Goal: Transaction & Acquisition: Purchase product/service

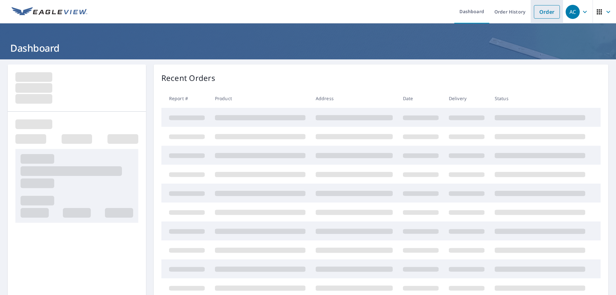
click at [540, 12] on link "Order" at bounding box center [546, 11] width 26 height 13
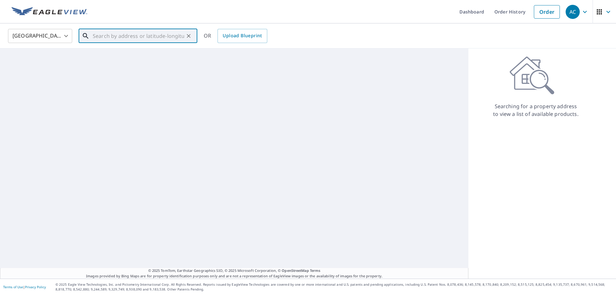
click at [125, 32] on input "text" at bounding box center [138, 36] width 91 height 18
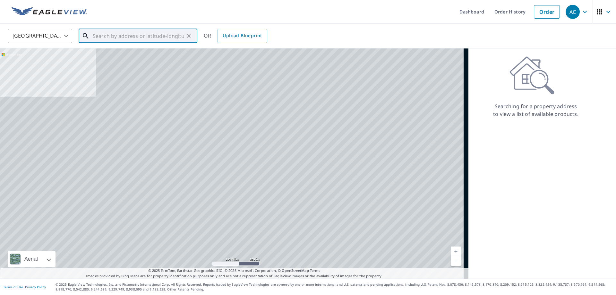
paste input "[STREET_ADDRESS]"
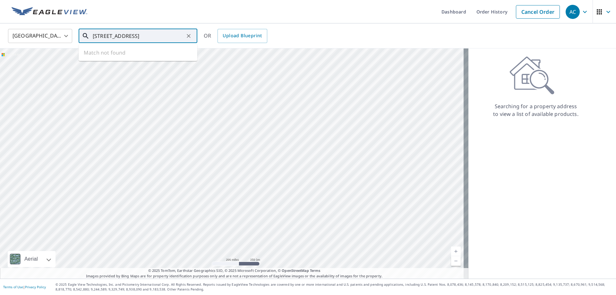
scroll to position [0, 3]
click at [113, 56] on span "[STREET_ADDRESS]" at bounding box center [141, 55] width 101 height 8
type input "[STREET_ADDRESS]"
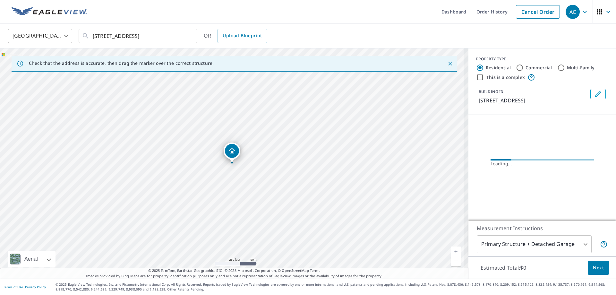
scroll to position [0, 0]
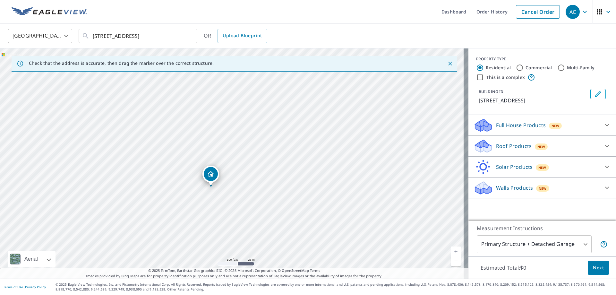
click at [279, 150] on div "[STREET_ADDRESS]" at bounding box center [234, 163] width 468 height 230
drag, startPoint x: 207, startPoint y: 208, endPoint x: 243, endPoint y: 156, distance: 63.0
click at [243, 156] on div "[STREET_ADDRESS]" at bounding box center [234, 163] width 468 height 230
click at [537, 146] on span "New" at bounding box center [541, 146] width 8 height 5
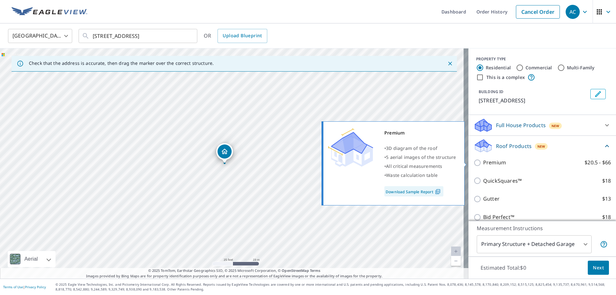
click at [486, 162] on p "Premium" at bounding box center [494, 162] width 23 height 8
click at [483, 162] on input "Premium $20.5 - $66" at bounding box center [478, 163] width 10 height 8
checkbox input "true"
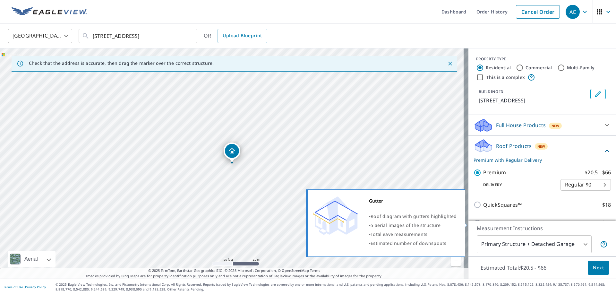
scroll to position [64, 0]
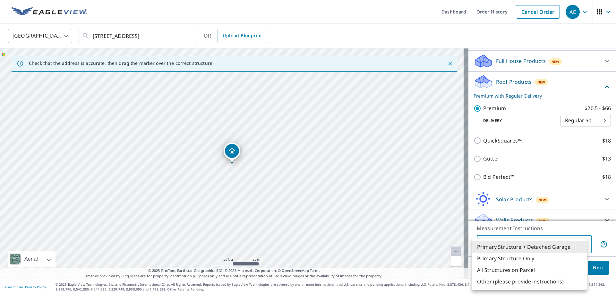
drag, startPoint x: 582, startPoint y: 244, endPoint x: 574, endPoint y: 246, distance: 8.3
click at [582, 244] on body "AC AC Dashboard Order History Cancel Order AC United States [GEOGRAPHIC_DATA] ​…" at bounding box center [308, 147] width 616 height 295
click at [535, 258] on li "Primary Structure Only" at bounding box center [529, 258] width 115 height 12
type input "2"
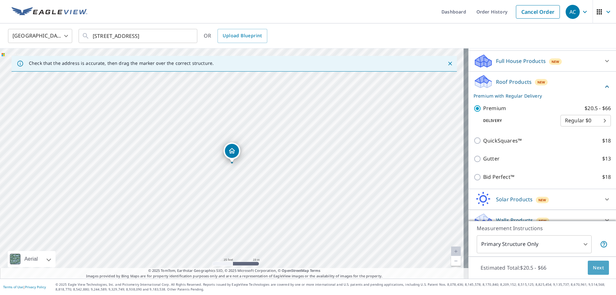
click at [592, 271] on span "Next" at bounding box center [597, 268] width 11 height 8
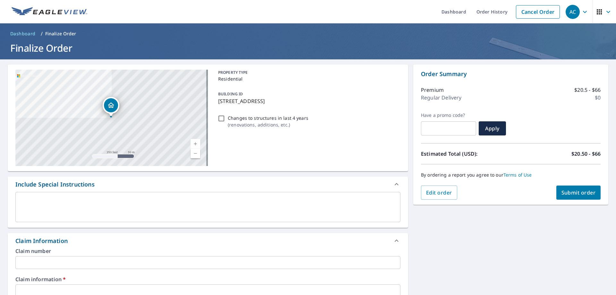
click at [73, 263] on input "text" at bounding box center [207, 262] width 385 height 13
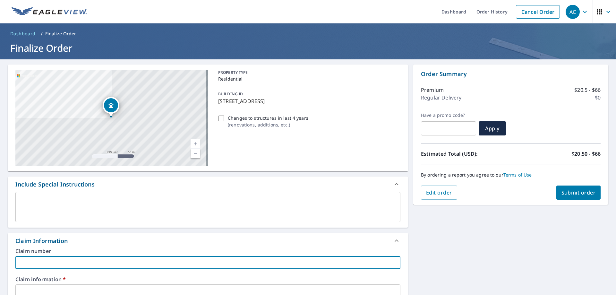
type input "298636 KINGS"
checkbox input "true"
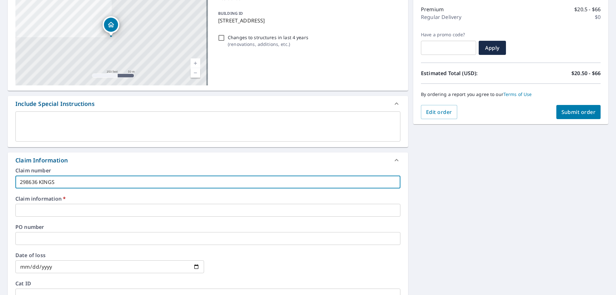
scroll to position [96, 0]
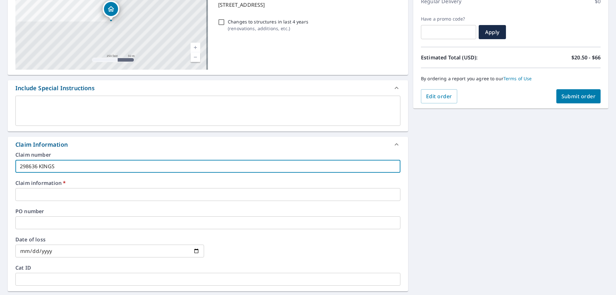
click at [65, 194] on input "text" at bounding box center [207, 194] width 385 height 13
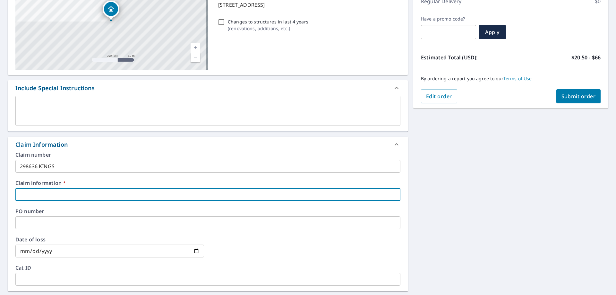
type input "298636 KINGS"
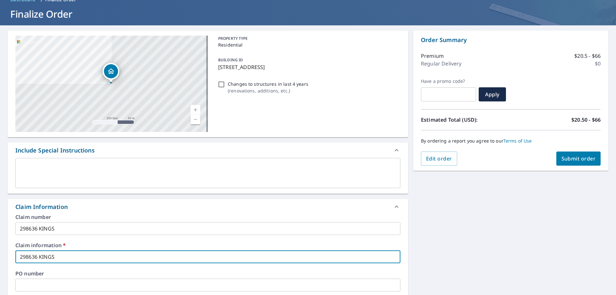
scroll to position [32, 0]
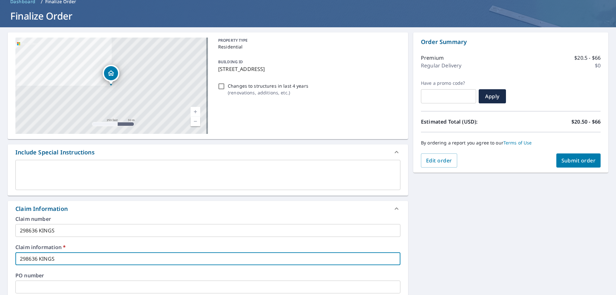
click at [574, 158] on span "Submit order" at bounding box center [578, 160] width 34 height 7
checkbox input "true"
